Goal: Task Accomplishment & Management: Manage account settings

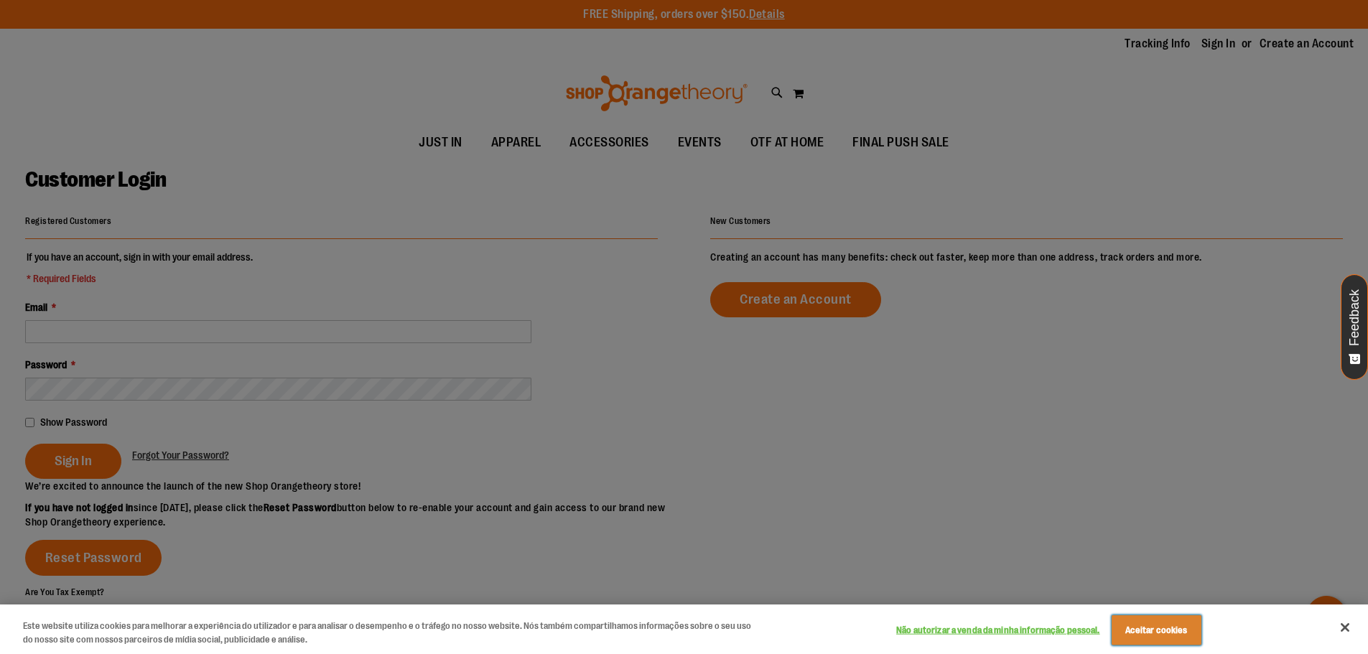
click at [1156, 637] on button "Aceitar cookies" at bounding box center [1157, 630] width 90 height 30
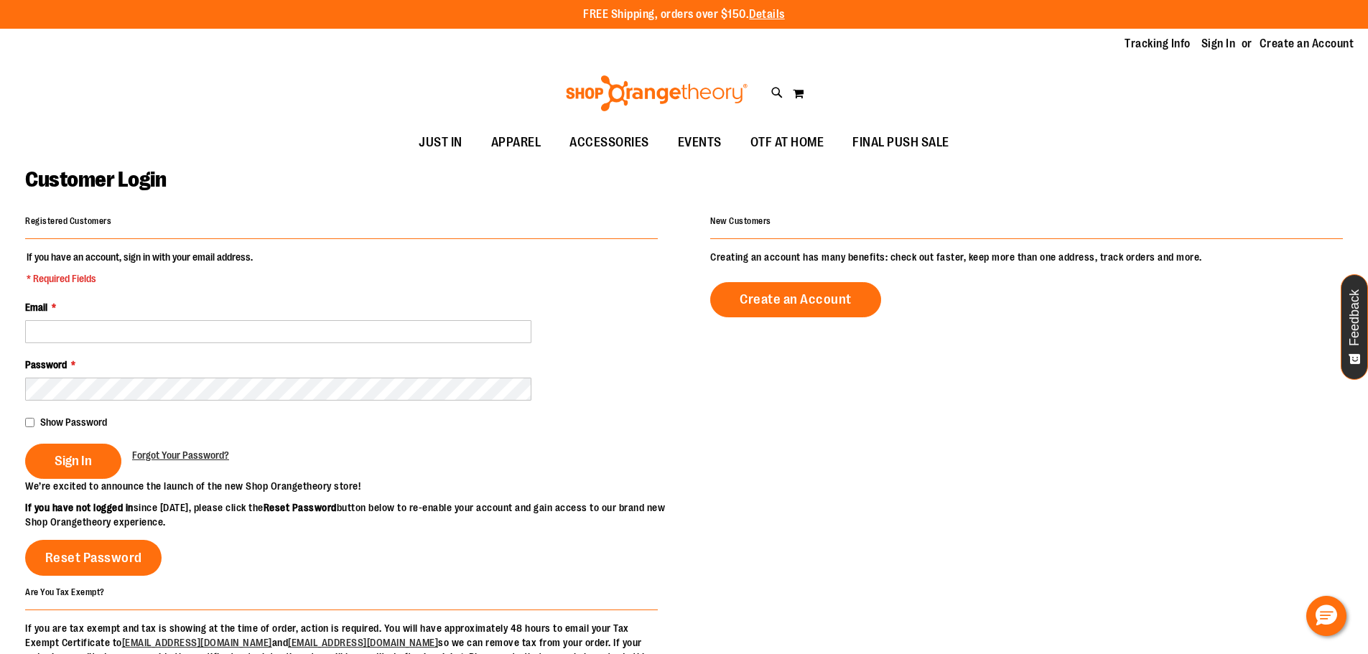
click at [248, 318] on div "Email *" at bounding box center [341, 321] width 633 height 43
click at [80, 457] on span "Sign In" at bounding box center [73, 461] width 37 height 16
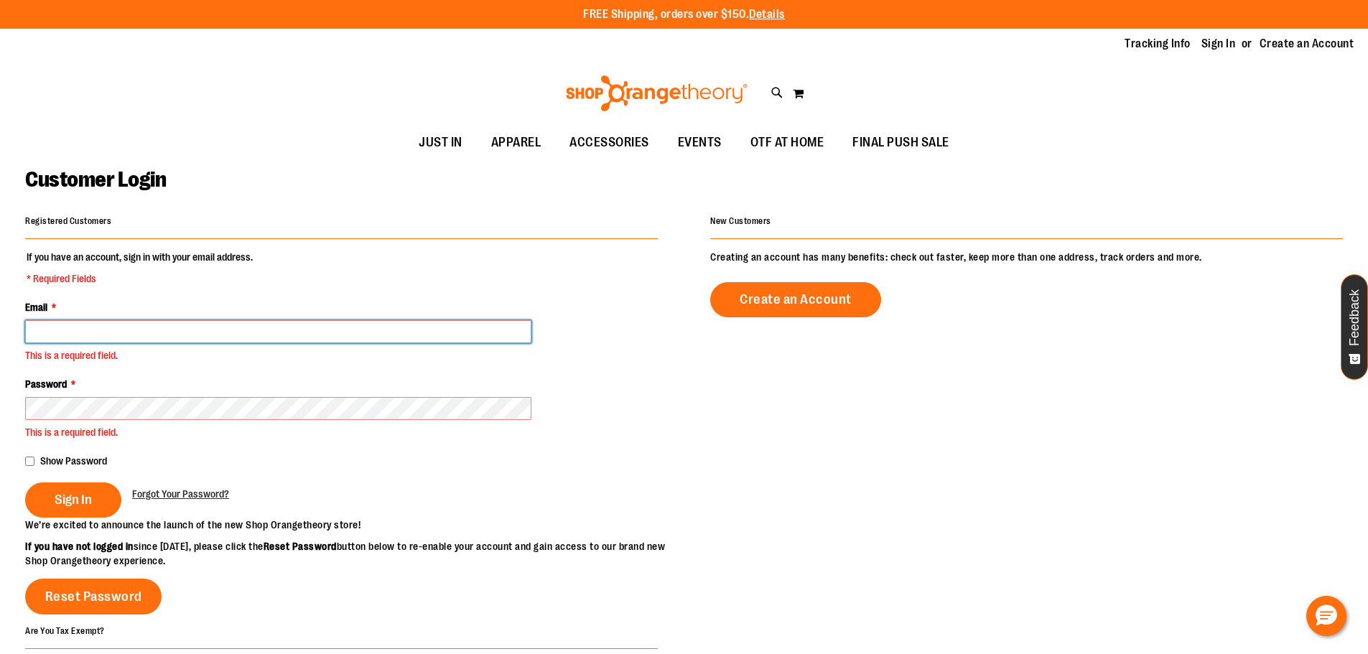
click at [118, 336] on input "Email *" at bounding box center [278, 331] width 506 height 23
type input "**********"
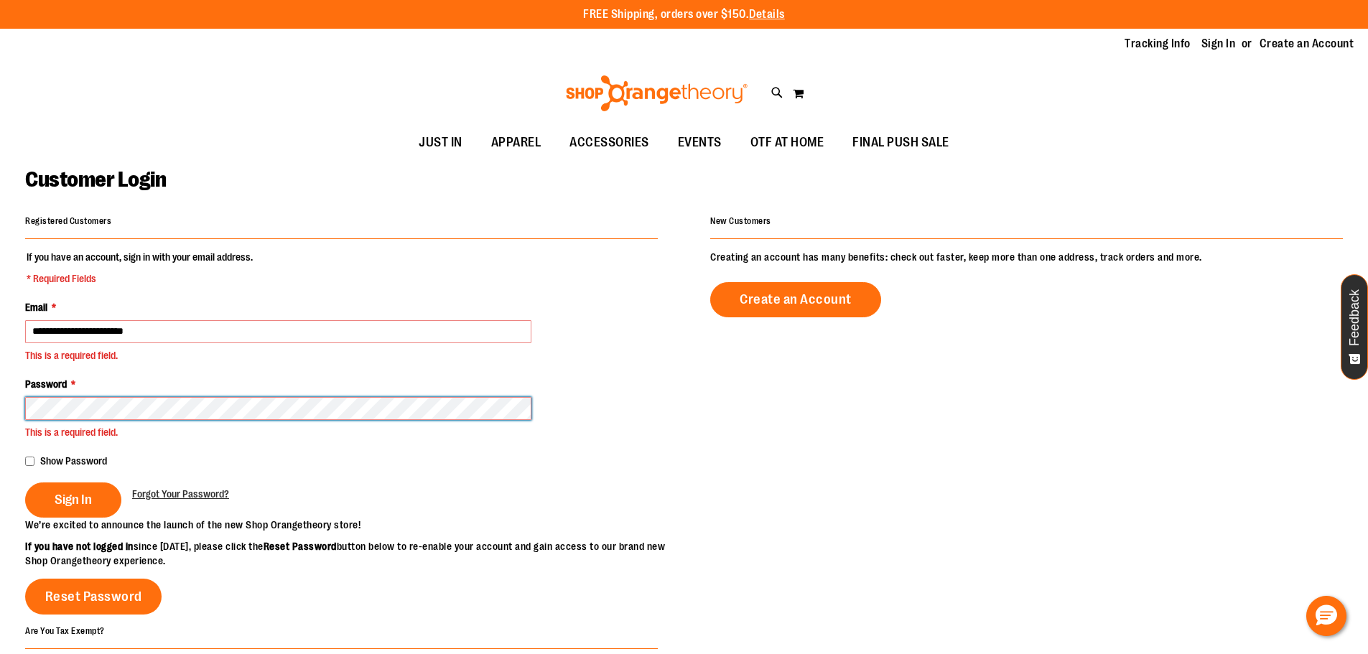
click at [25, 483] on button "Sign In" at bounding box center [73, 500] width 96 height 35
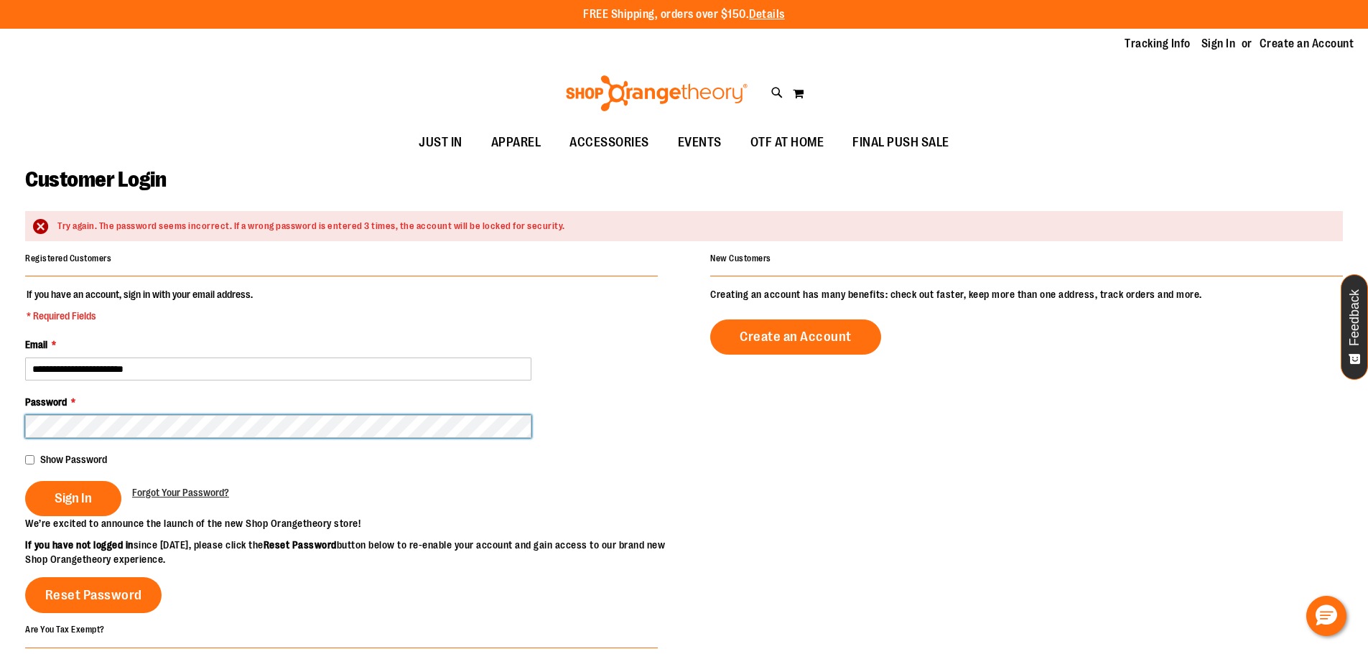
click at [25, 481] on button "Sign In" at bounding box center [73, 498] width 96 height 35
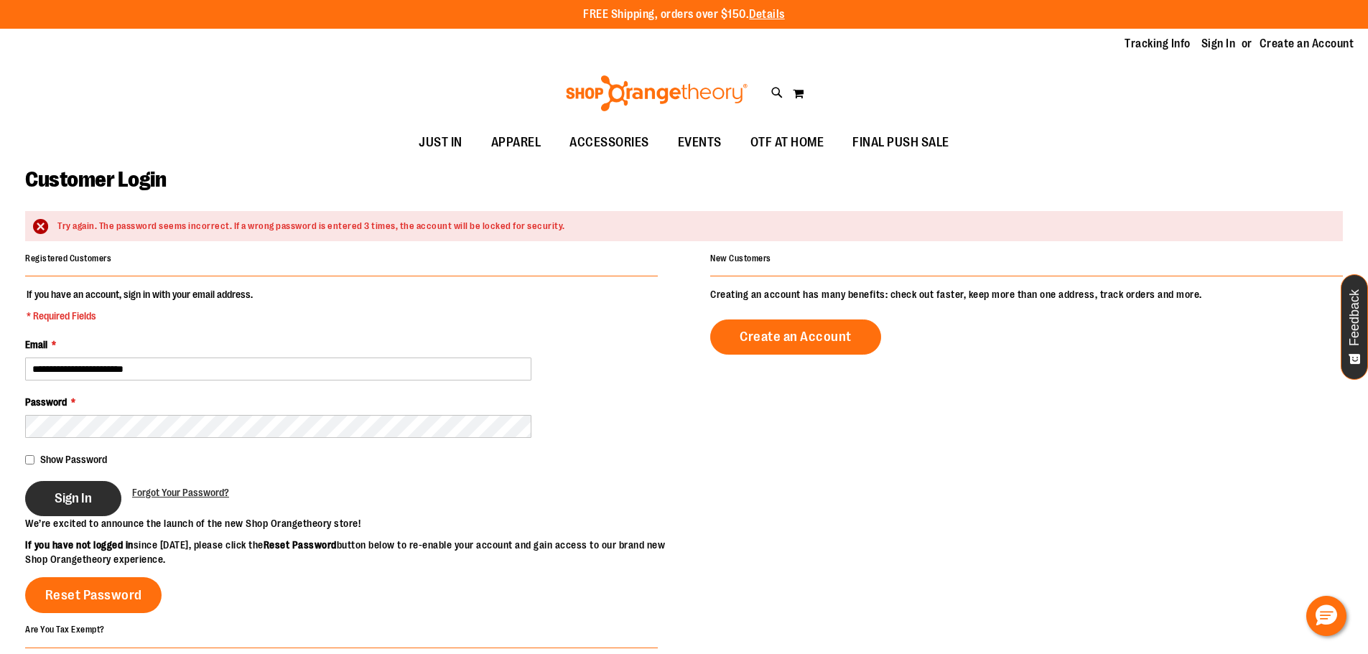
click at [54, 490] on button "Sign In" at bounding box center [73, 498] width 96 height 35
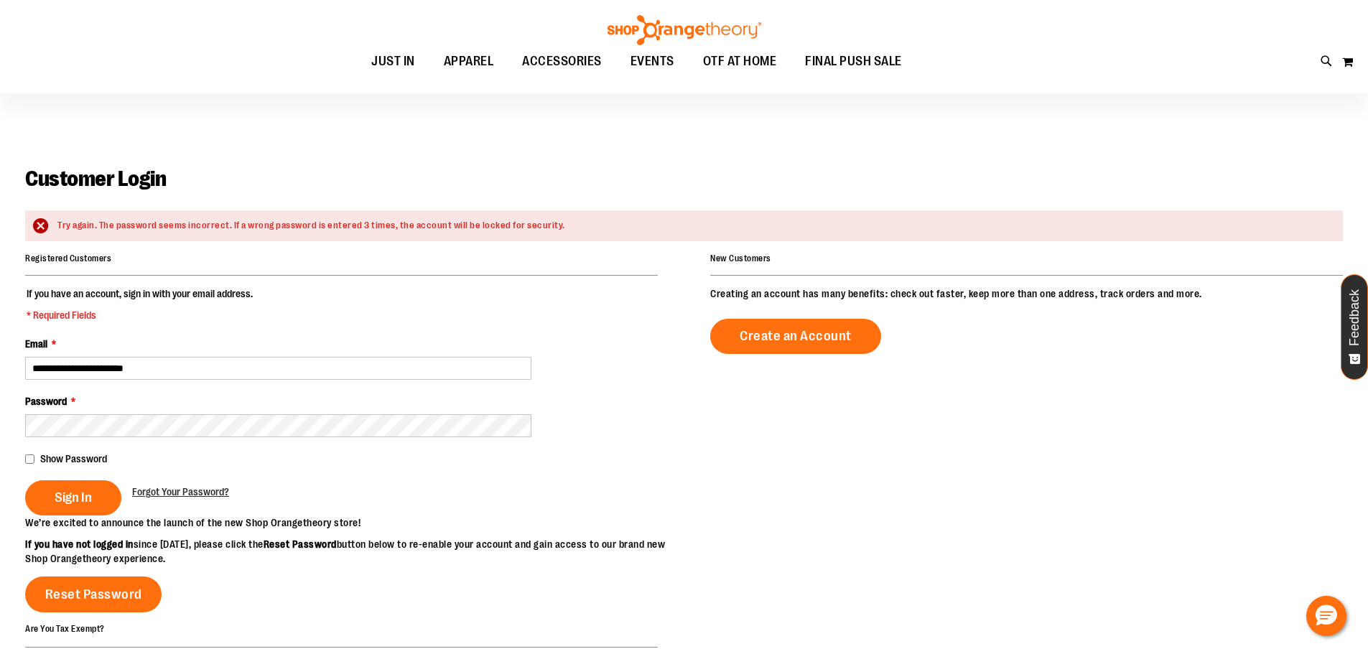
scroll to position [143, 0]
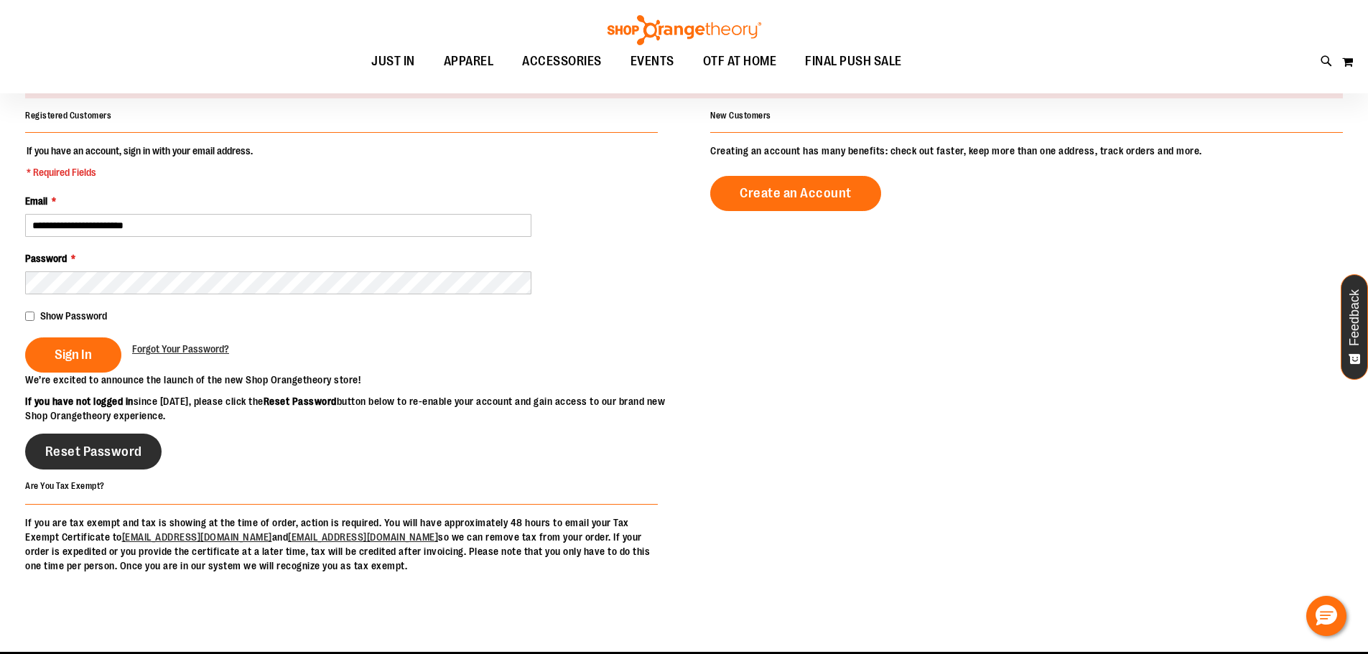
click at [103, 460] on span "Reset Password" at bounding box center [93, 452] width 97 height 16
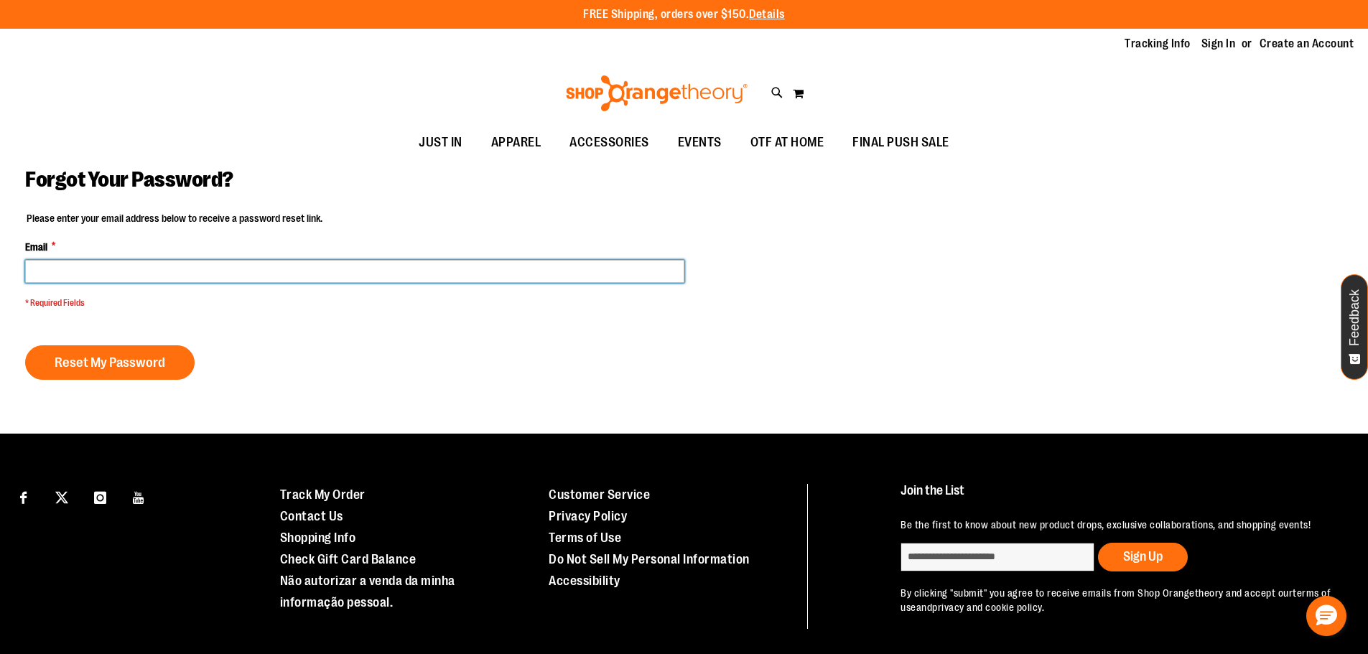
click at [132, 277] on input "Email *" at bounding box center [354, 271] width 659 height 23
type input "**********"
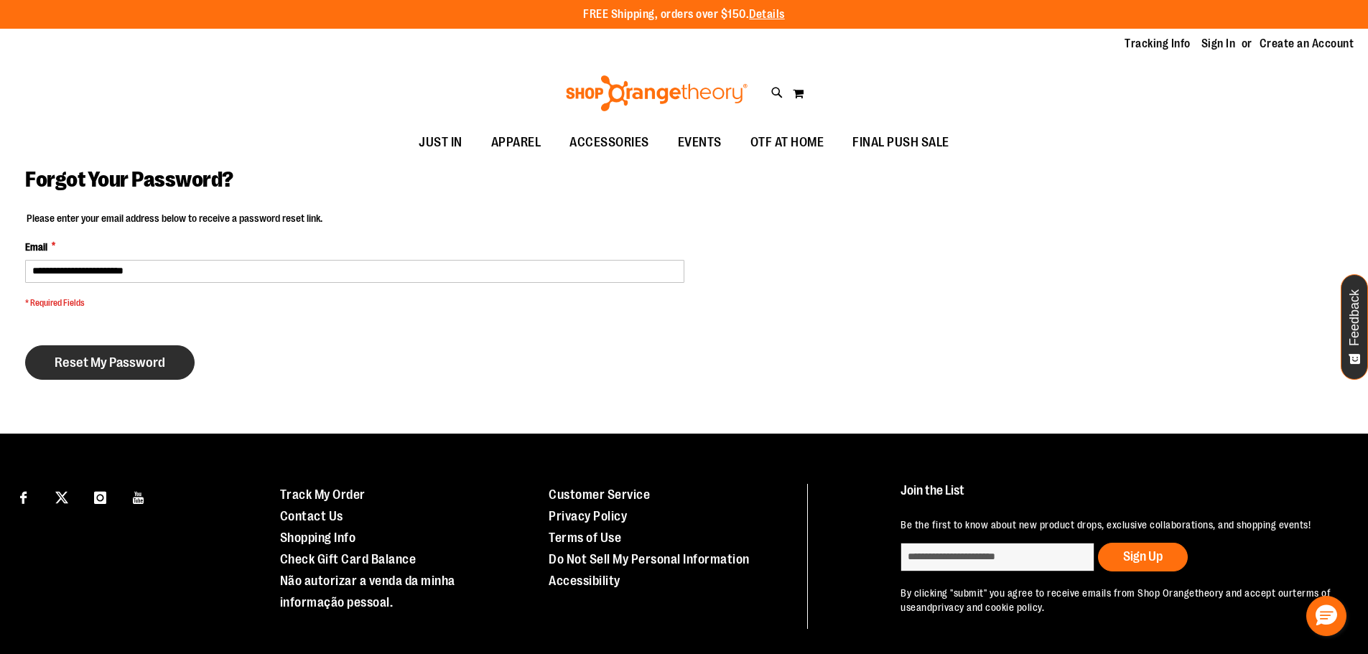
click at [128, 357] on span "Reset My Password" at bounding box center [110, 363] width 111 height 16
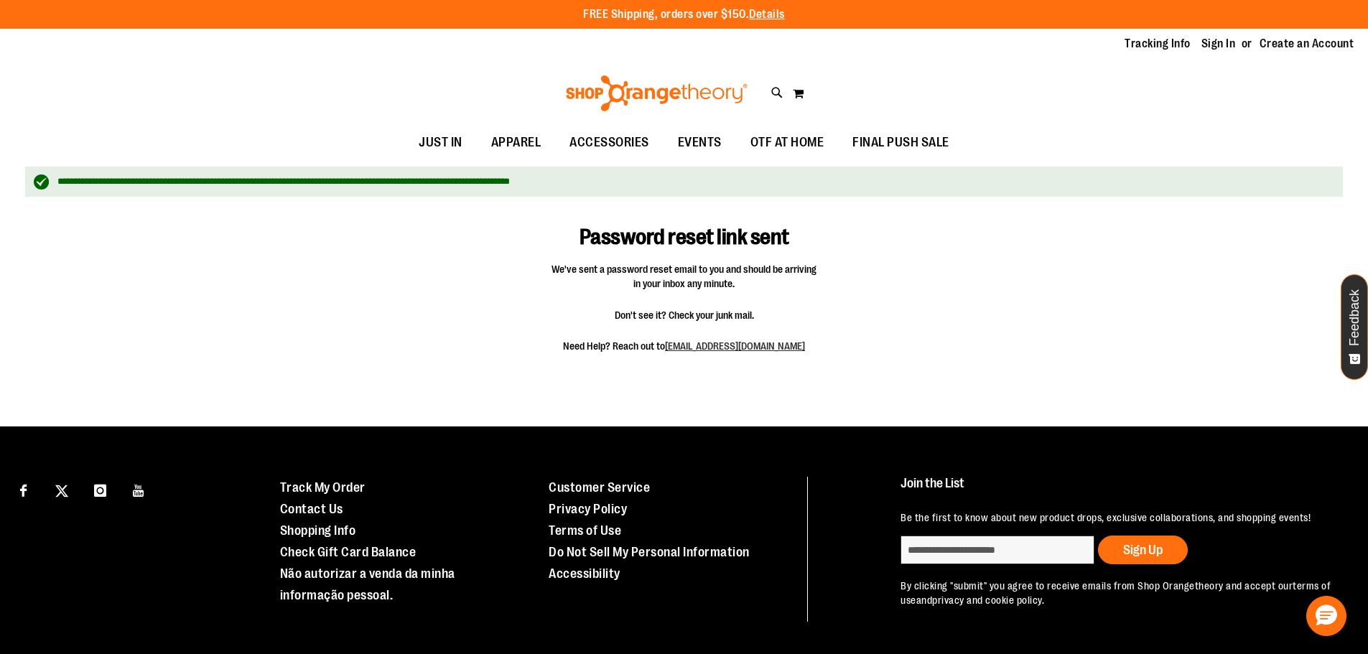
click at [383, 239] on div "Password reset link sent We've sent a password reset email to you and should be…" at bounding box center [684, 287] width 1318 height 167
click at [1216, 38] on link "Sign In" at bounding box center [1218, 44] width 34 height 16
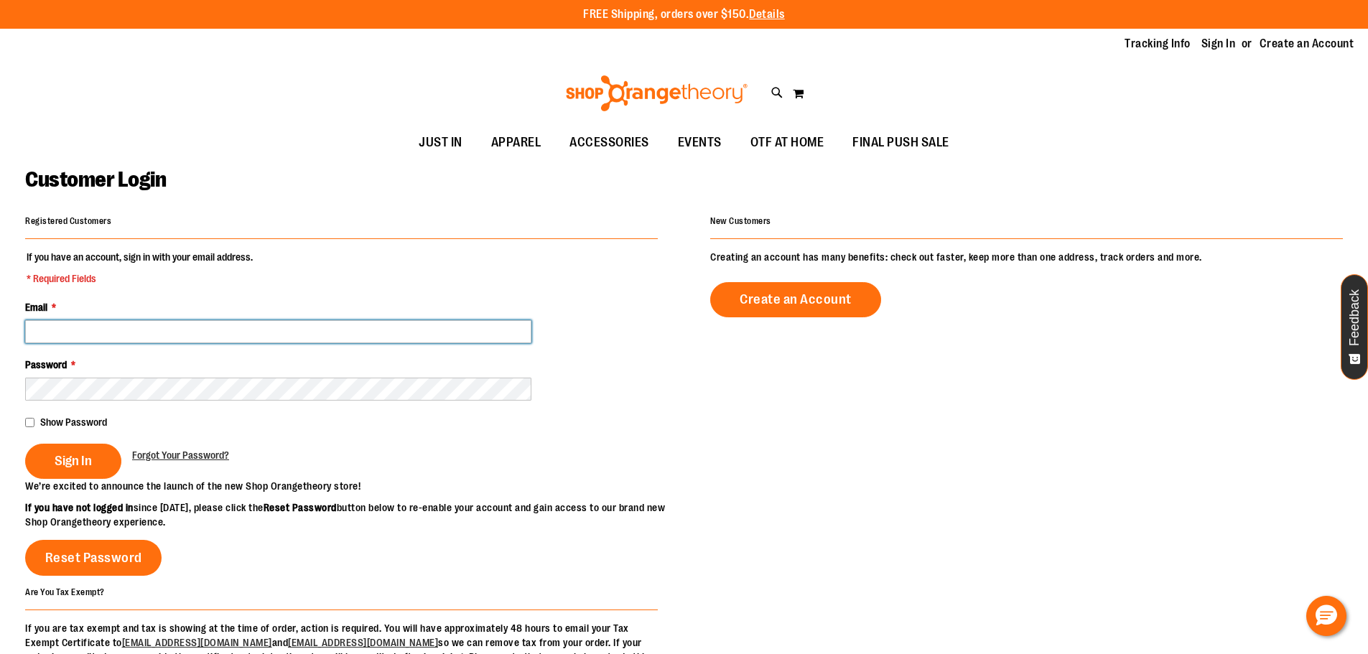
click at [270, 327] on input "Email *" at bounding box center [278, 331] width 506 height 23
type input "**********"
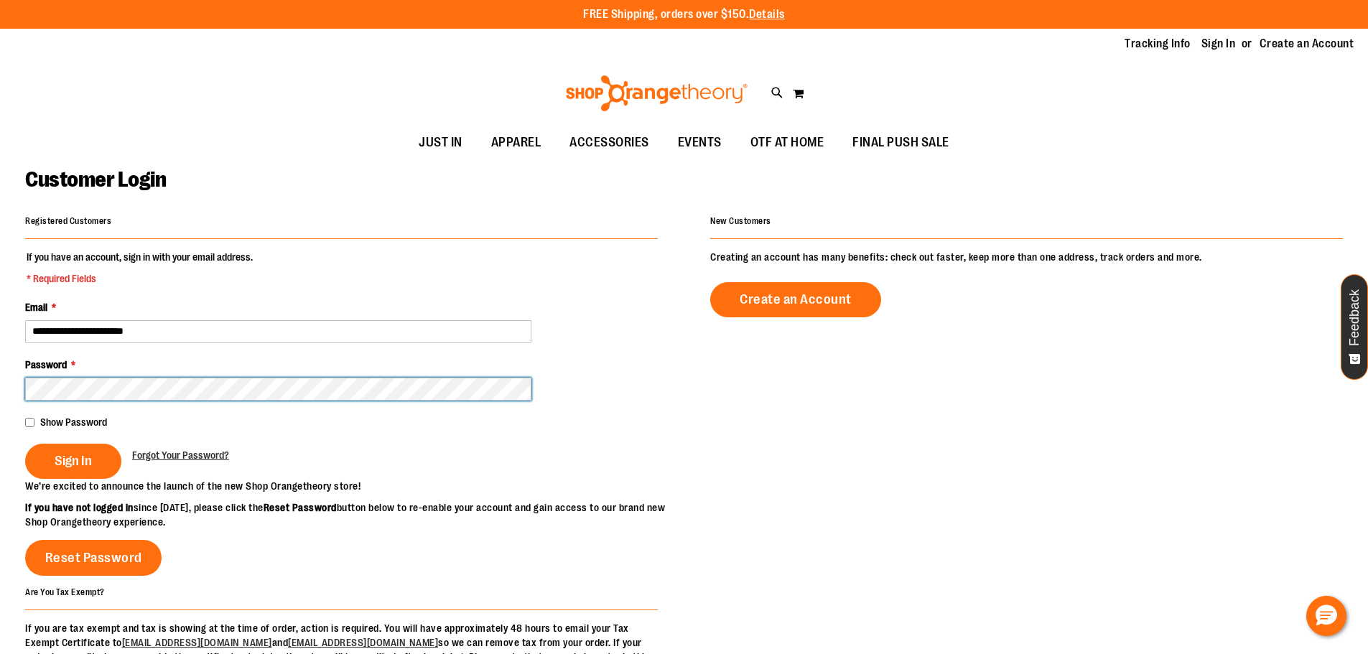
click at [25, 444] on button "Sign In" at bounding box center [73, 461] width 96 height 35
